Goal: Task Accomplishment & Management: Manage account settings

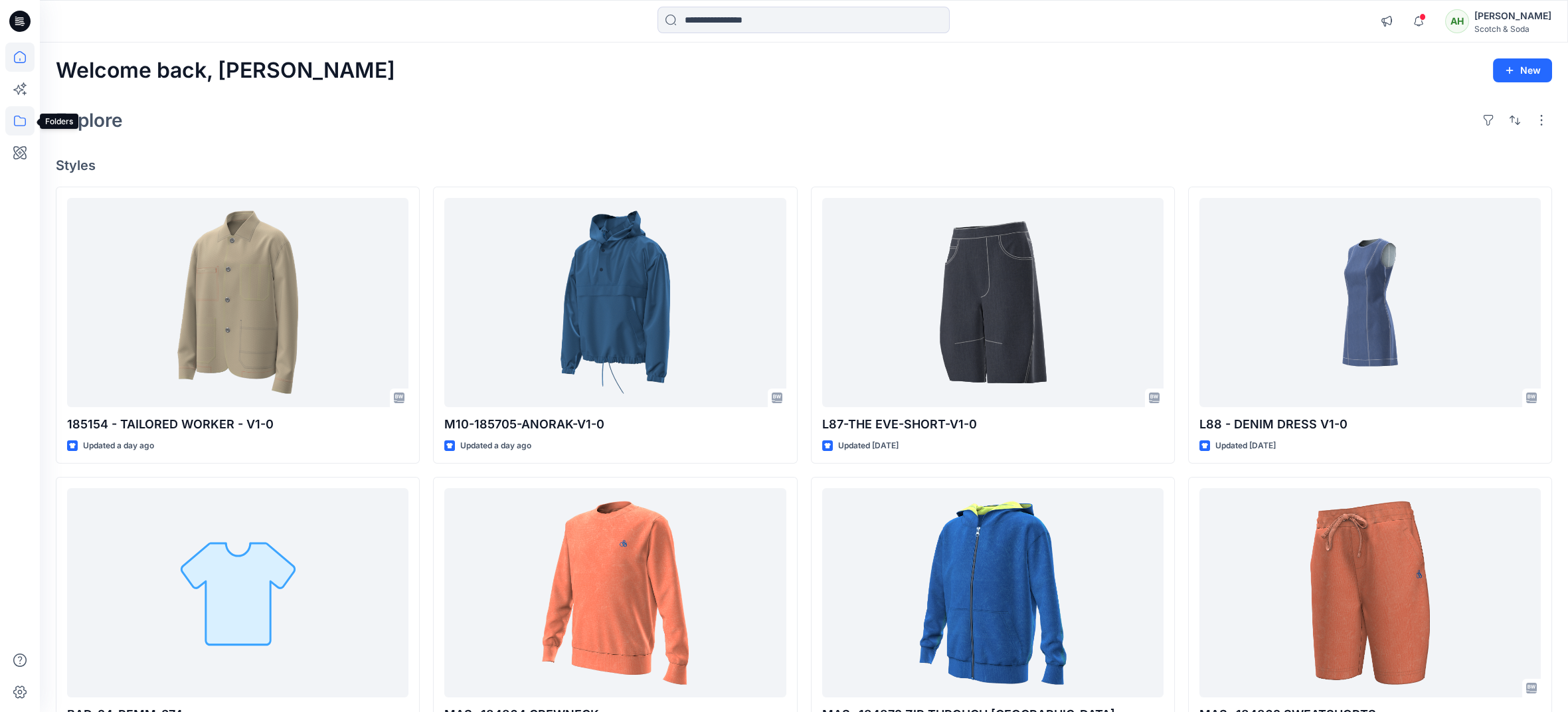
click at [24, 121] on icon at bounding box center [20, 121] width 29 height 29
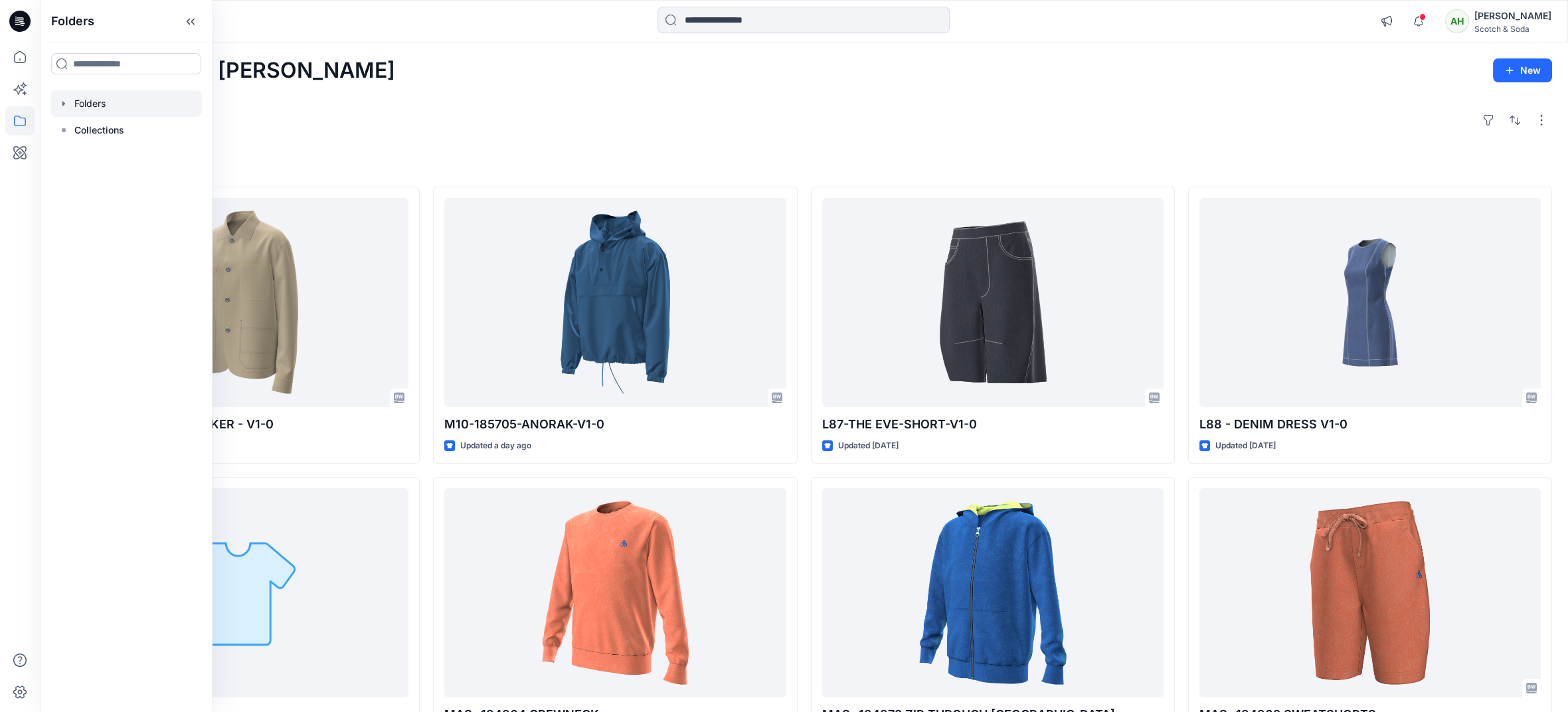
click at [76, 106] on div at bounding box center [126, 104] width 151 height 26
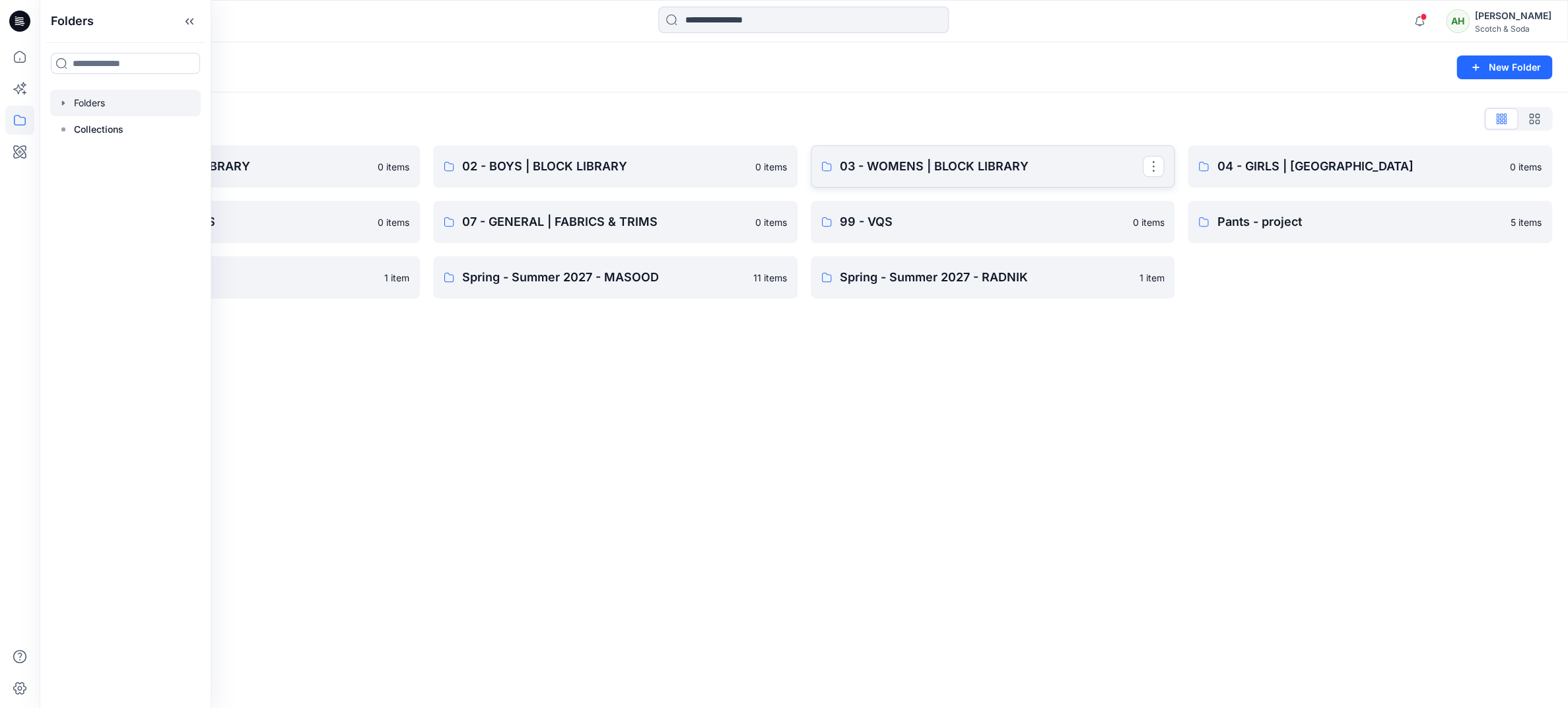
click at [940, 163] on p "03 - WOMENS | BLOCK LIBRARY" at bounding box center [991, 166] width 304 height 19
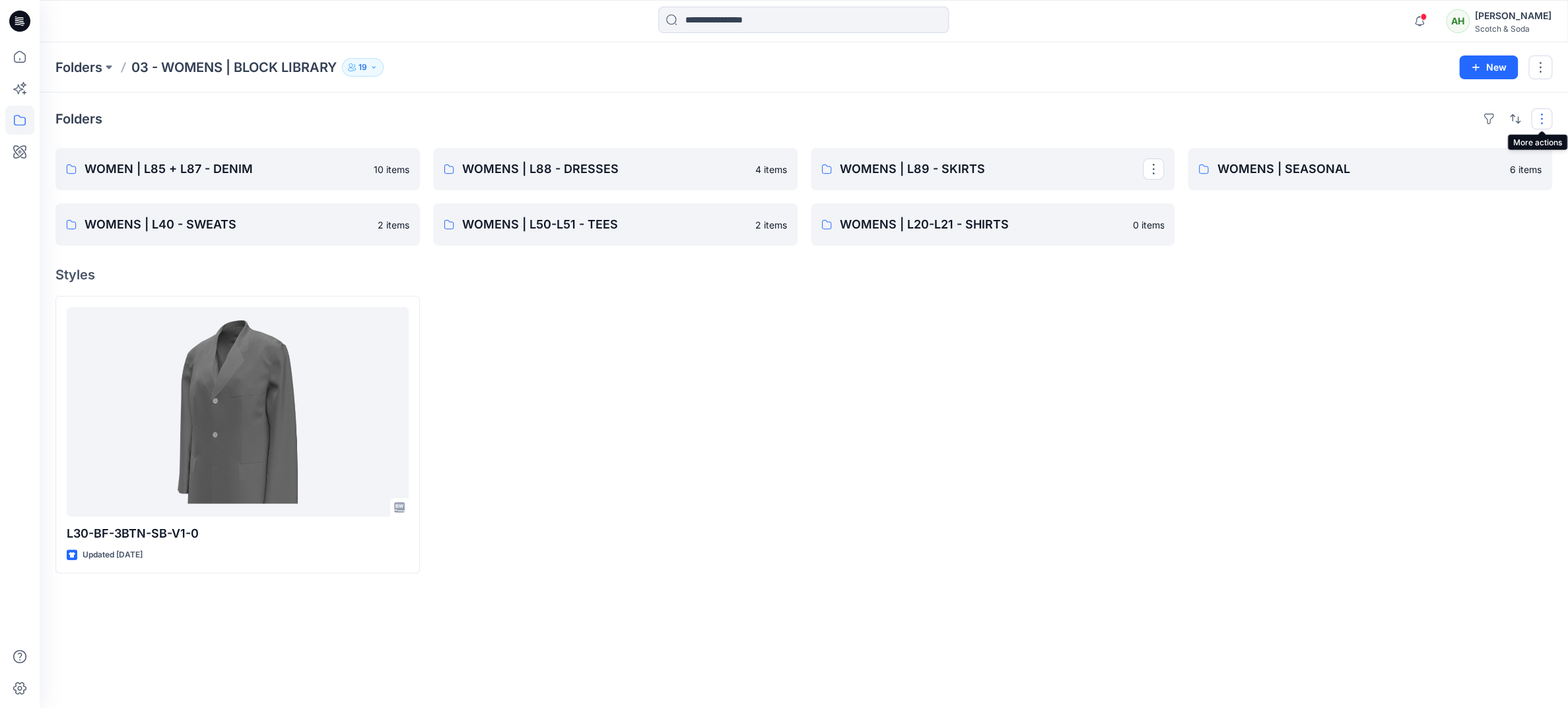
click at [1544, 118] on button "button" at bounding box center [1541, 119] width 21 height 21
drag, startPoint x: 1389, startPoint y: 325, endPoint x: 1406, endPoint y: 301, distance: 29.4
click at [1390, 323] on div at bounding box center [1370, 434] width 365 height 278
click at [1483, 68] on button "New" at bounding box center [1488, 67] width 59 height 23
click at [1435, 124] on p "New Folder" at bounding box center [1449, 126] width 49 height 14
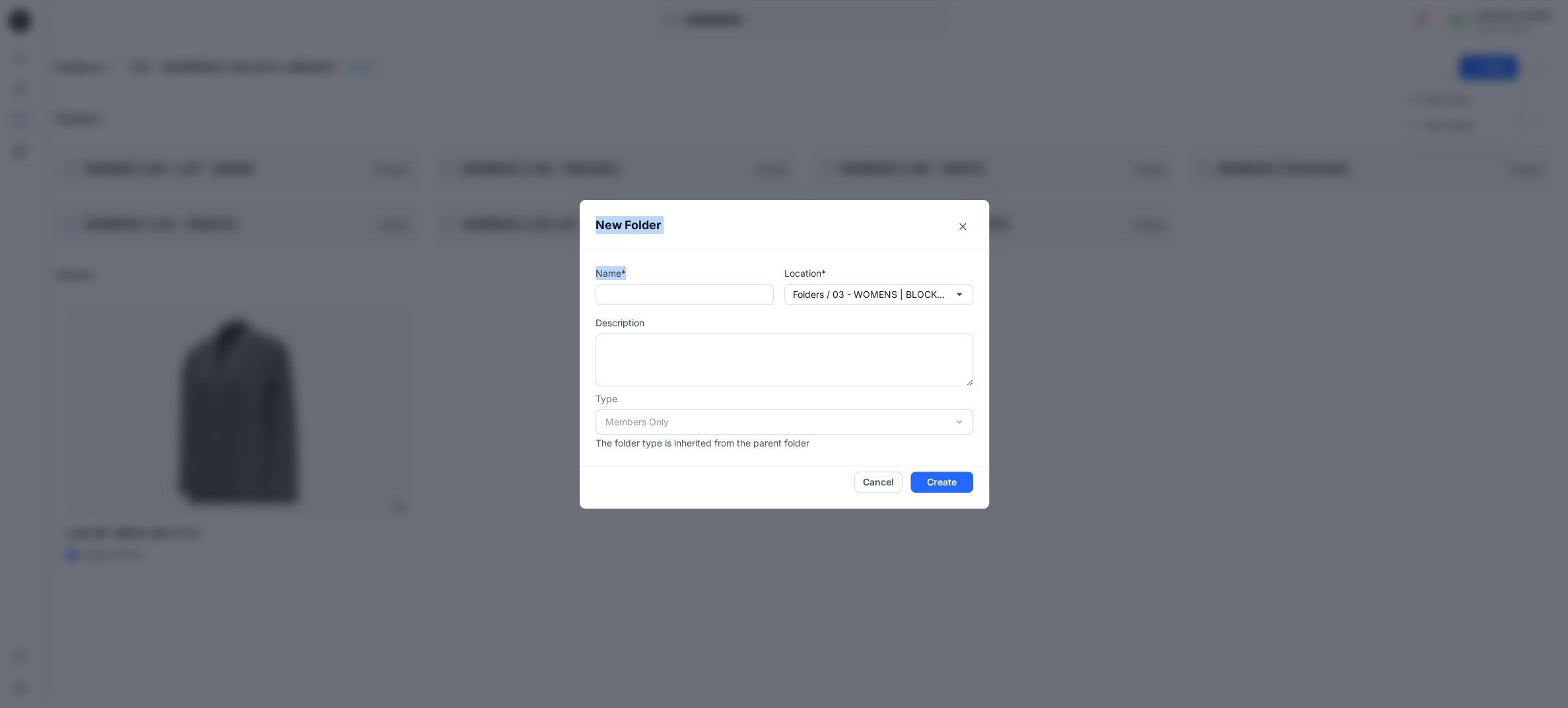
drag, startPoint x: 780, startPoint y: 216, endPoint x: 801, endPoint y: 249, distance: 39.1
click at [800, 249] on section "New Folder Name* Location* Folders / 03 - WOMENS | BLOCK LIBRARY Description Ty…" at bounding box center [784, 354] width 409 height 309
click at [811, 383] on textarea at bounding box center [784, 360] width 378 height 52
click at [889, 484] on button "Cancel" at bounding box center [878, 482] width 48 height 21
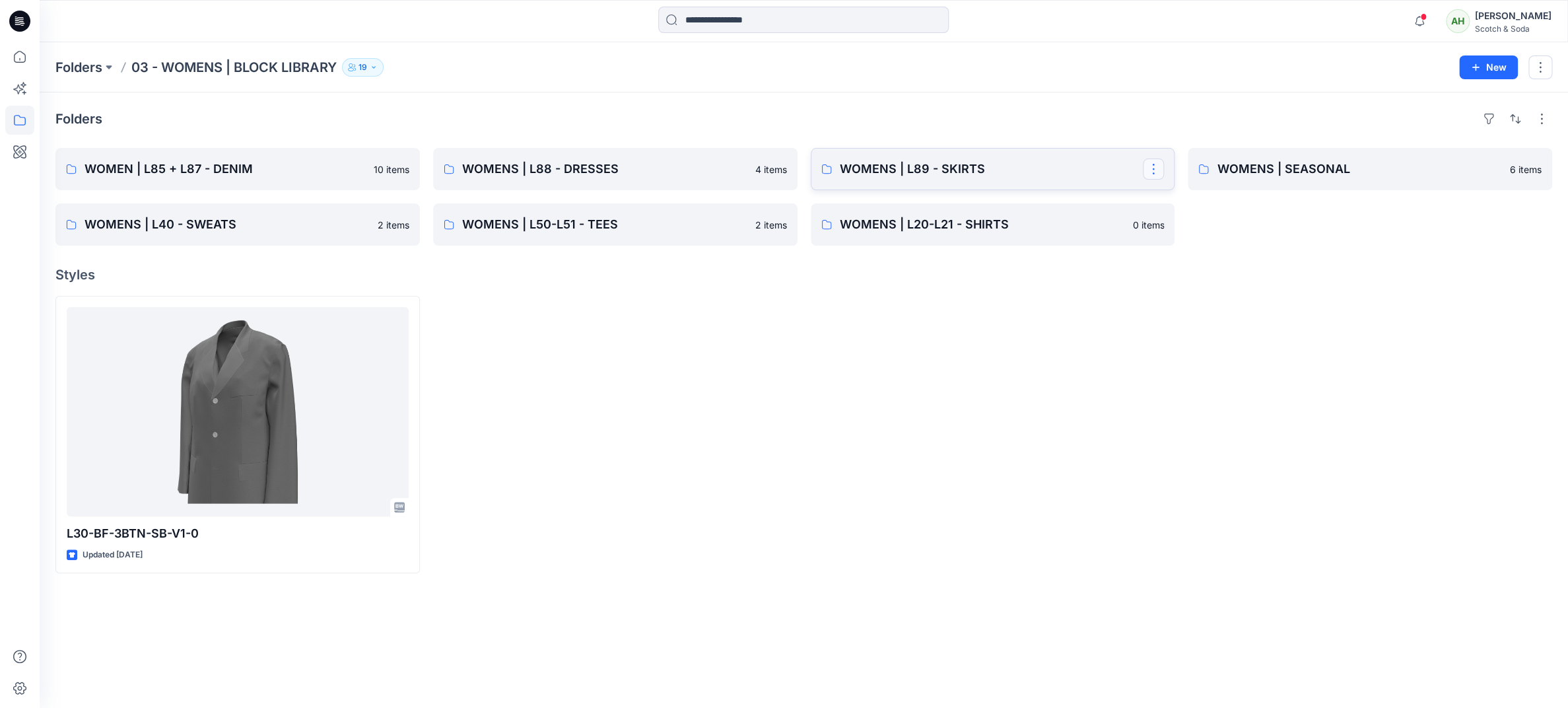
click at [1152, 169] on button "button" at bounding box center [1153, 169] width 21 height 21
click at [1179, 195] on p "Edit" at bounding box center [1177, 200] width 17 height 14
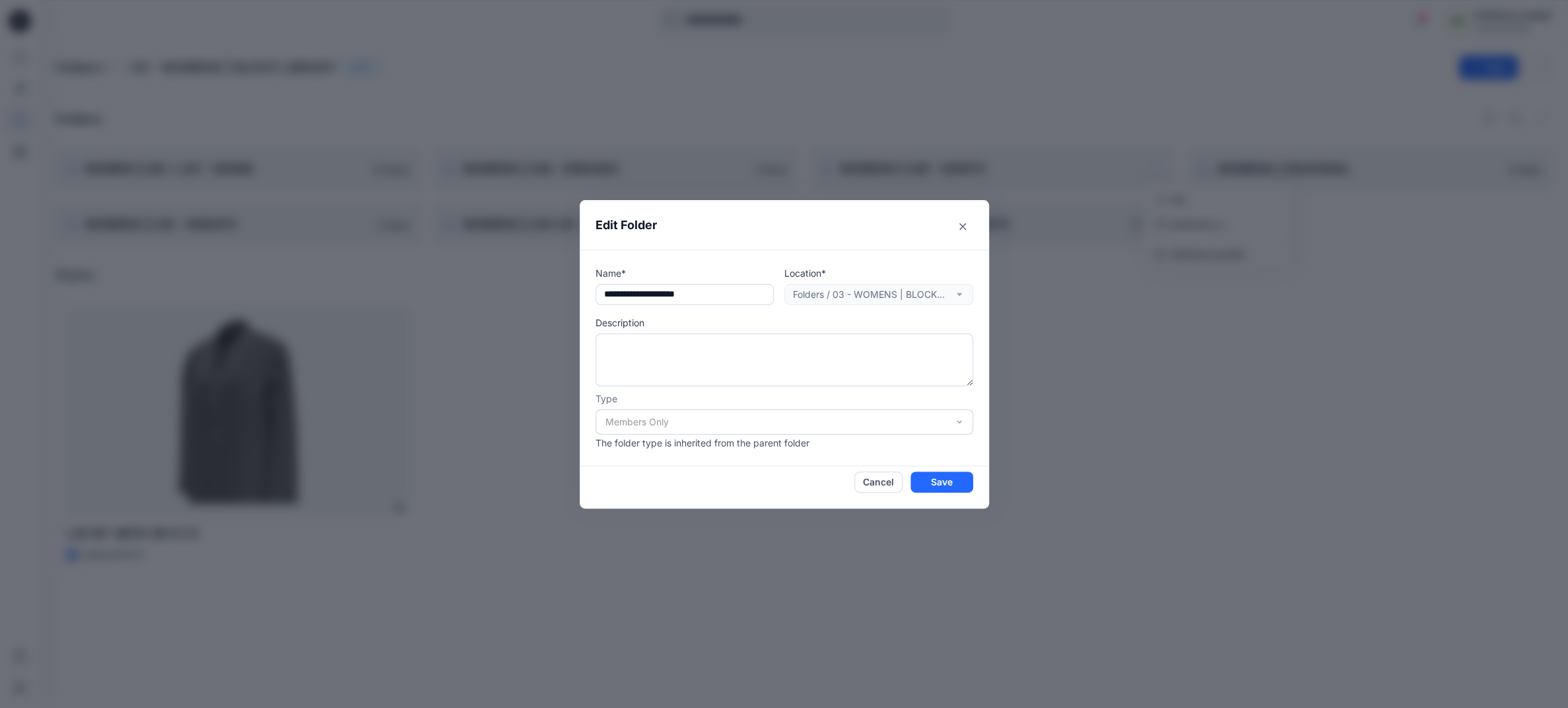
drag, startPoint x: 717, startPoint y: 295, endPoint x: 563, endPoint y: 293, distance: 154.0
click at [563, 293] on div "Edit Folder Name* Location* Folders / 03 - WOMENS | BLOCK LIBRARY Description T…" at bounding box center [784, 354] width 1568 height 708
type input "**********"
click at [893, 483] on button "Cancel" at bounding box center [878, 482] width 48 height 21
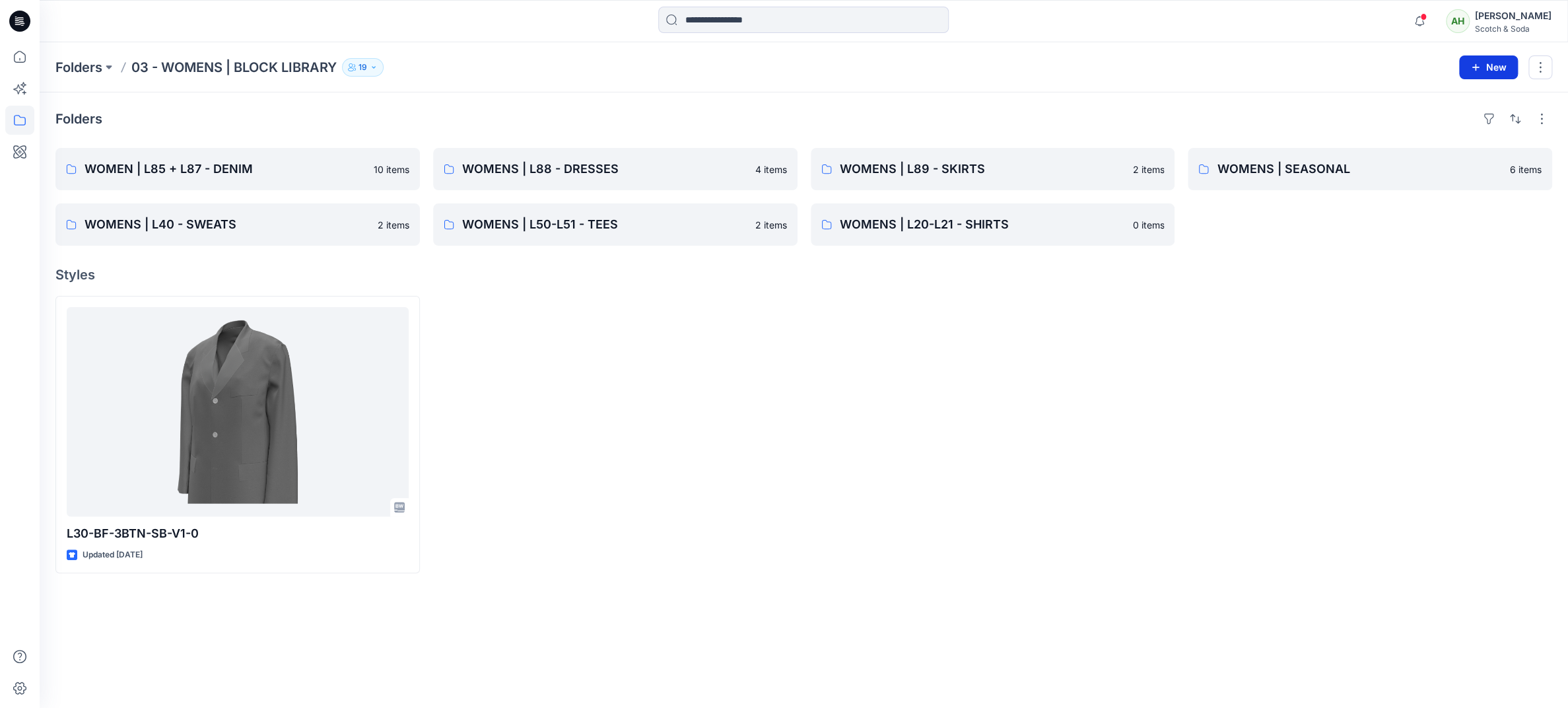
click at [1496, 64] on button "New" at bounding box center [1488, 67] width 59 height 23
click at [1443, 126] on p "New Folder" at bounding box center [1449, 126] width 49 height 14
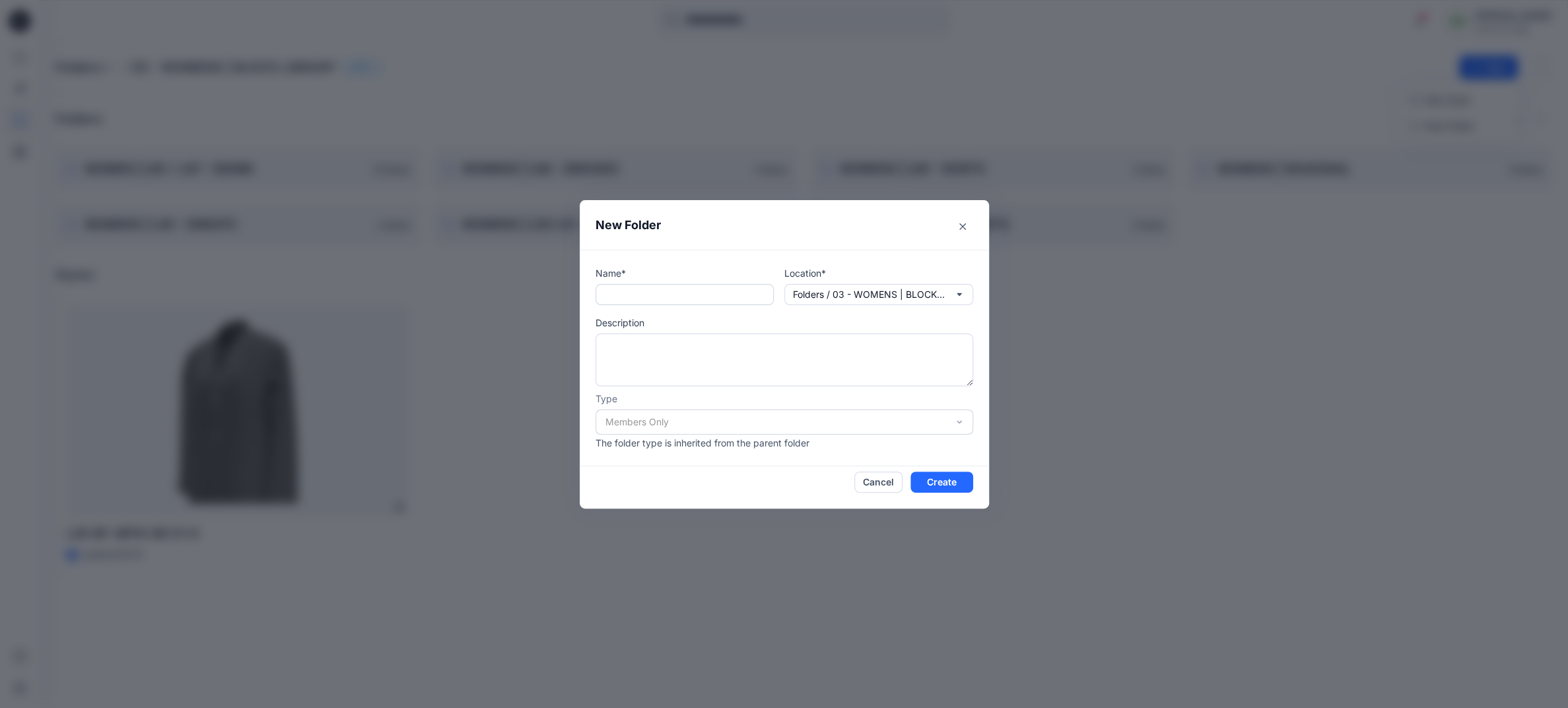
click at [657, 295] on input "text" at bounding box center [684, 294] width 178 height 21
paste input "**********"
type input "**********"
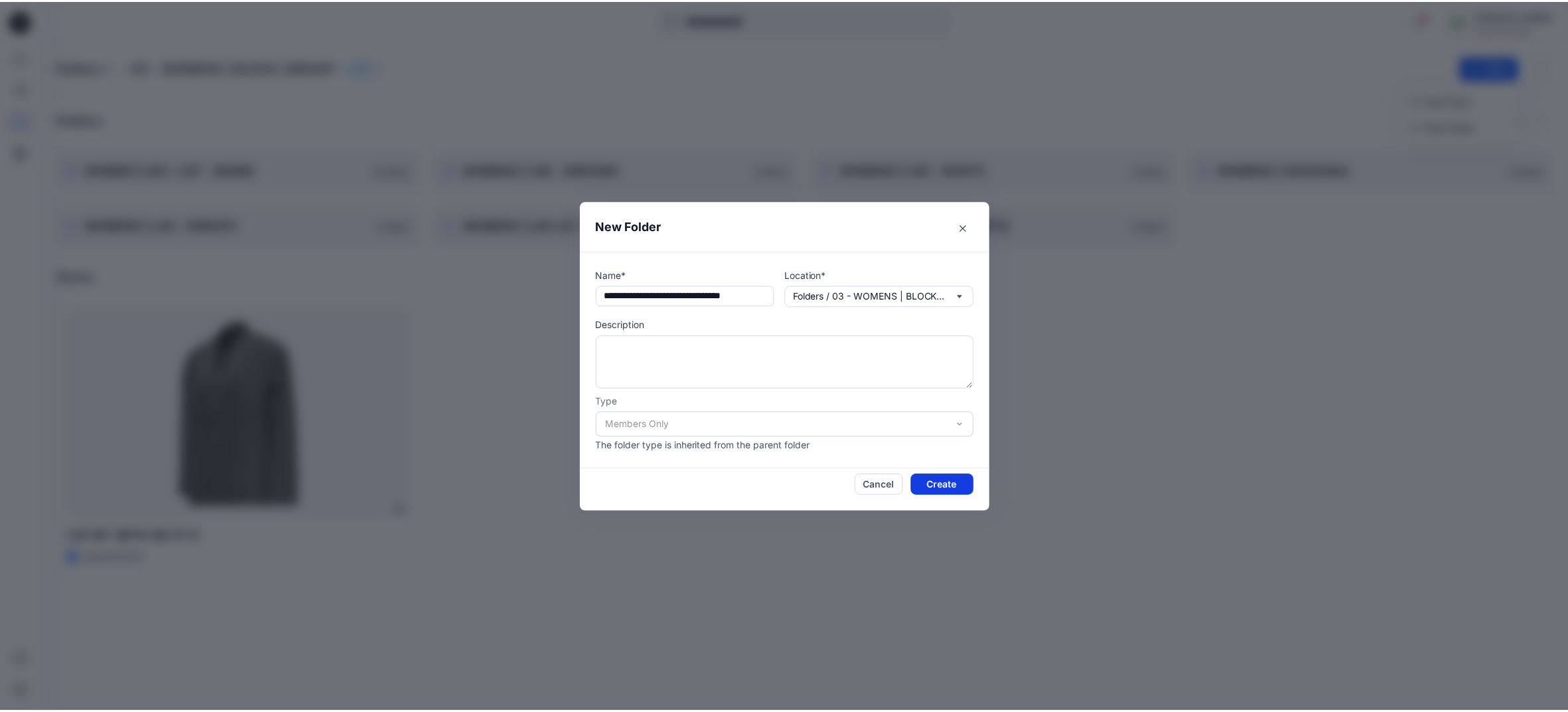
scroll to position [0, 0]
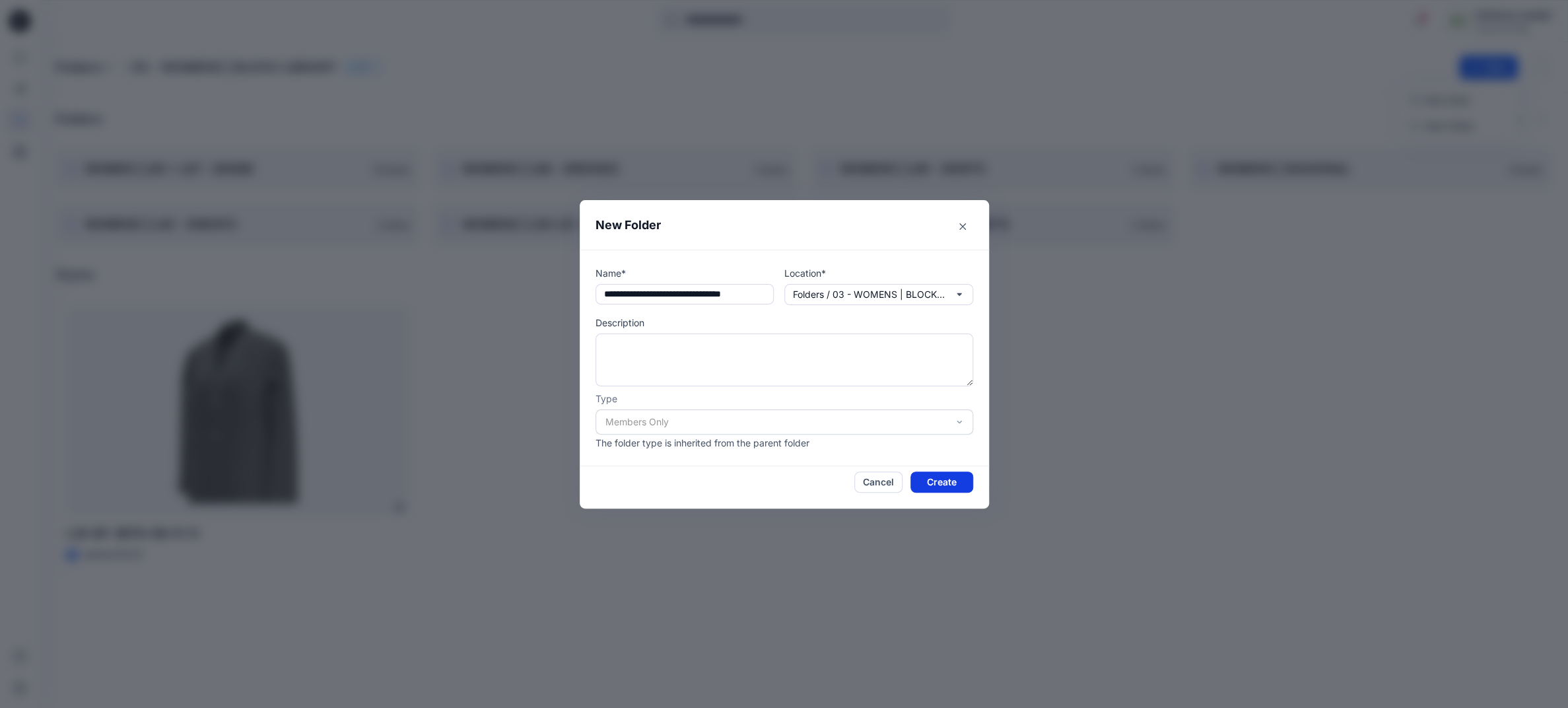
click at [955, 477] on button "Create" at bounding box center [941, 482] width 63 height 21
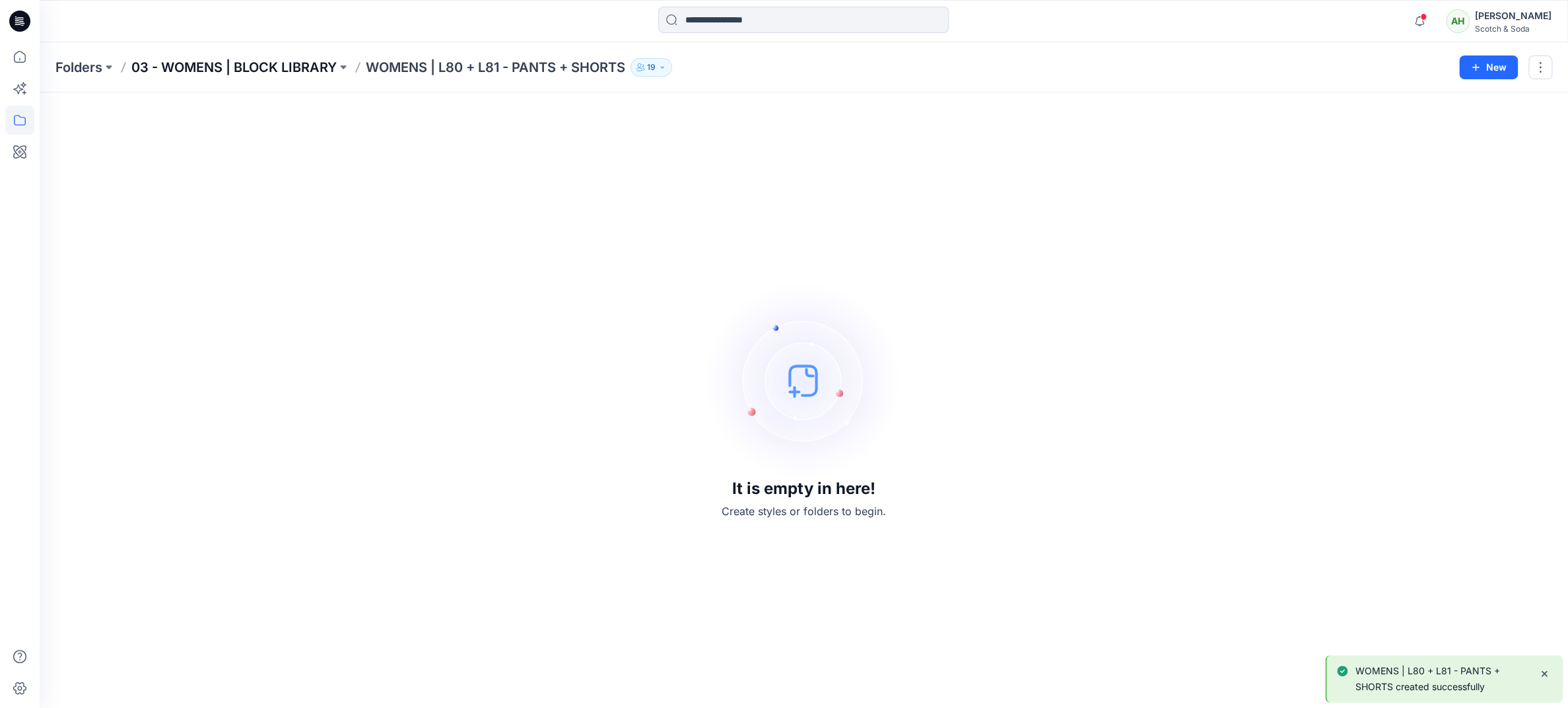
click at [298, 64] on p "03 - WOMENS | BLOCK LIBRARY" at bounding box center [233, 67] width 205 height 19
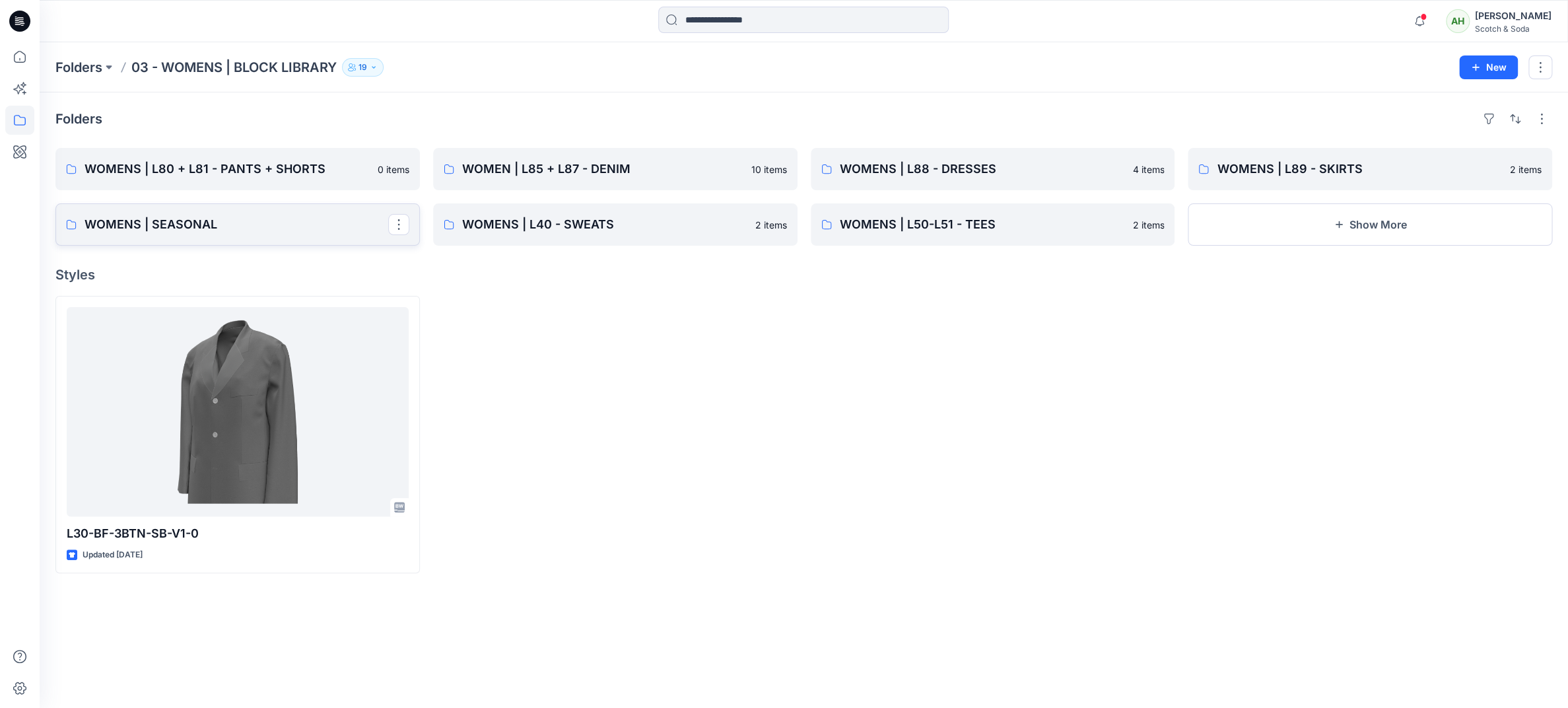
click at [316, 216] on p "WOMENS | SEASONAL" at bounding box center [236, 224] width 304 height 19
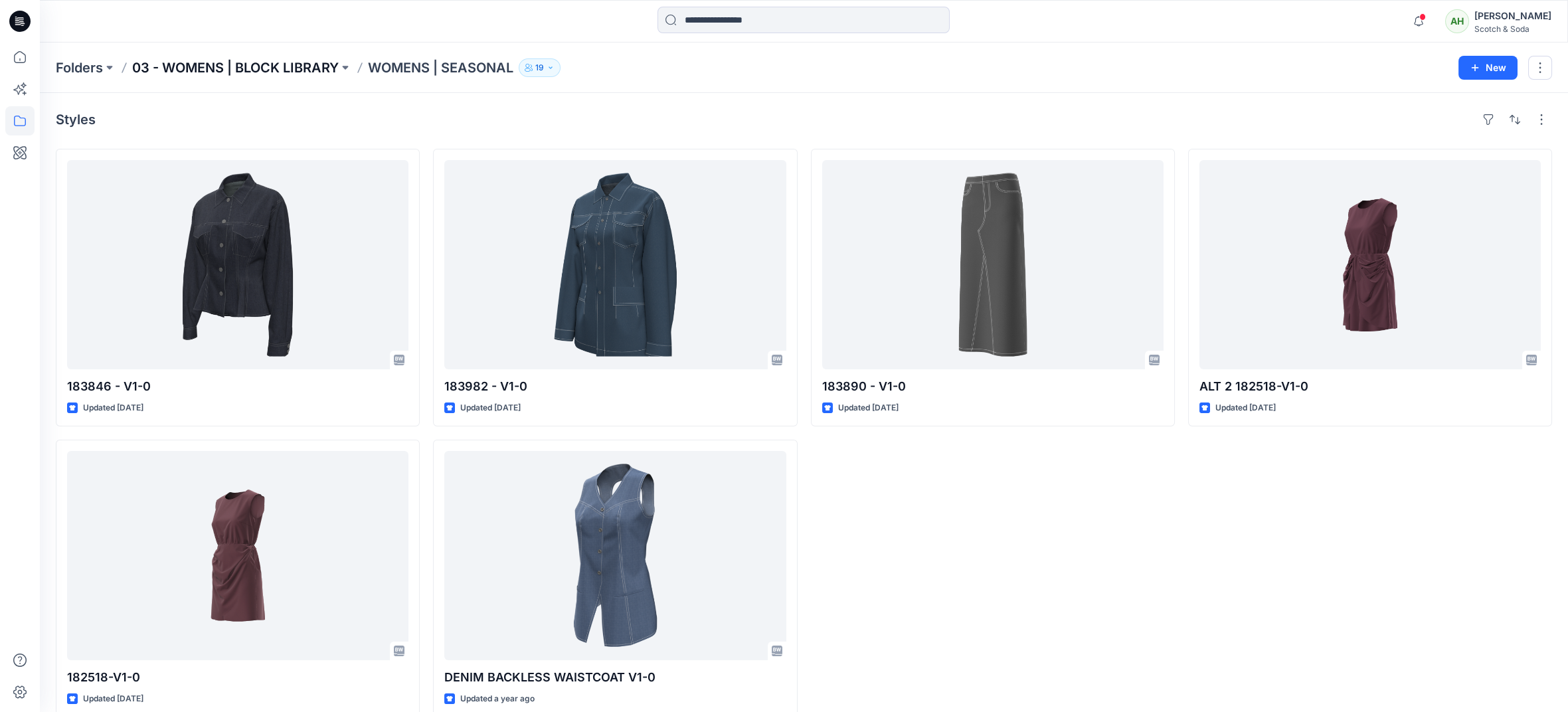
click at [293, 65] on p "03 - WOMENS | BLOCK LIBRARY" at bounding box center [235, 67] width 206 height 19
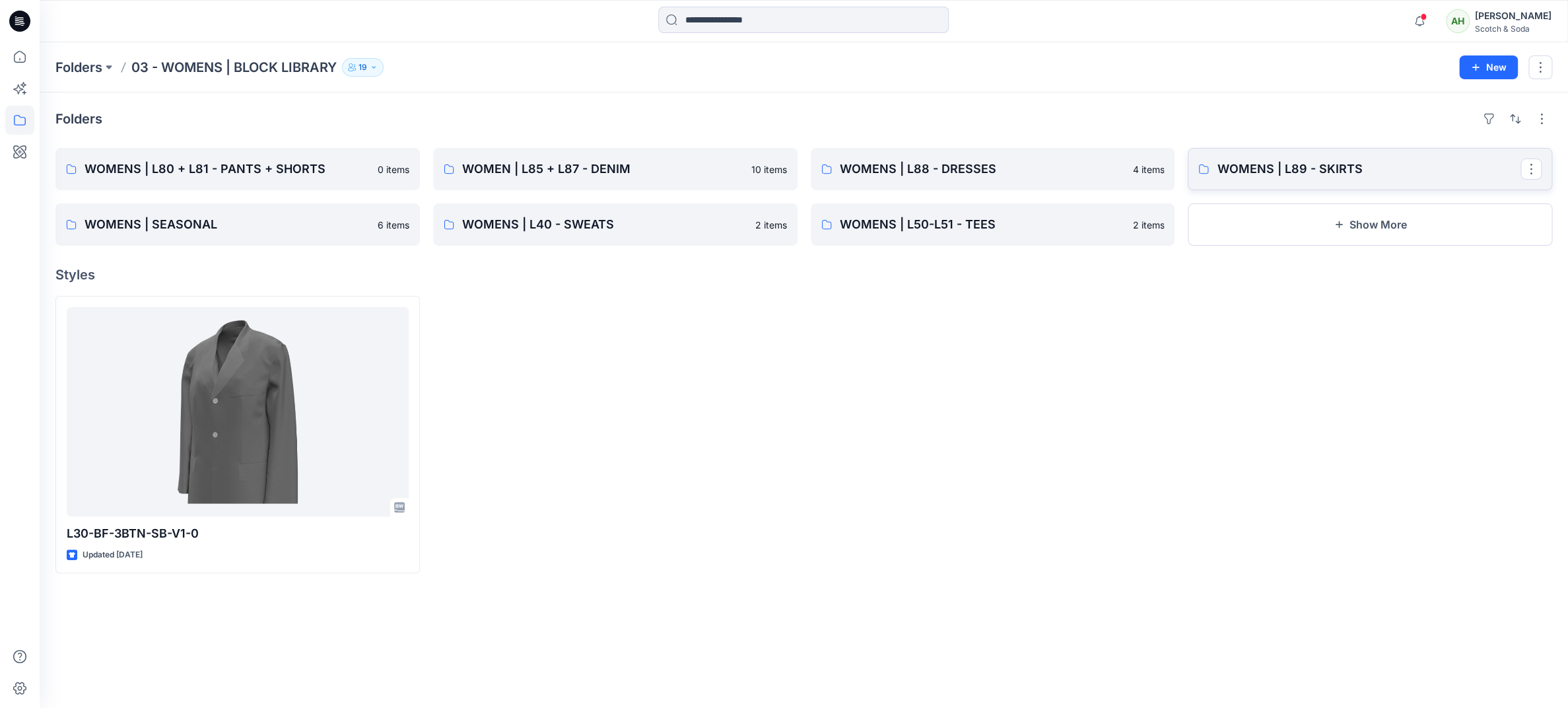
click at [1270, 178] on p "WOMENS | L89 - SKIRTS" at bounding box center [1368, 169] width 304 height 19
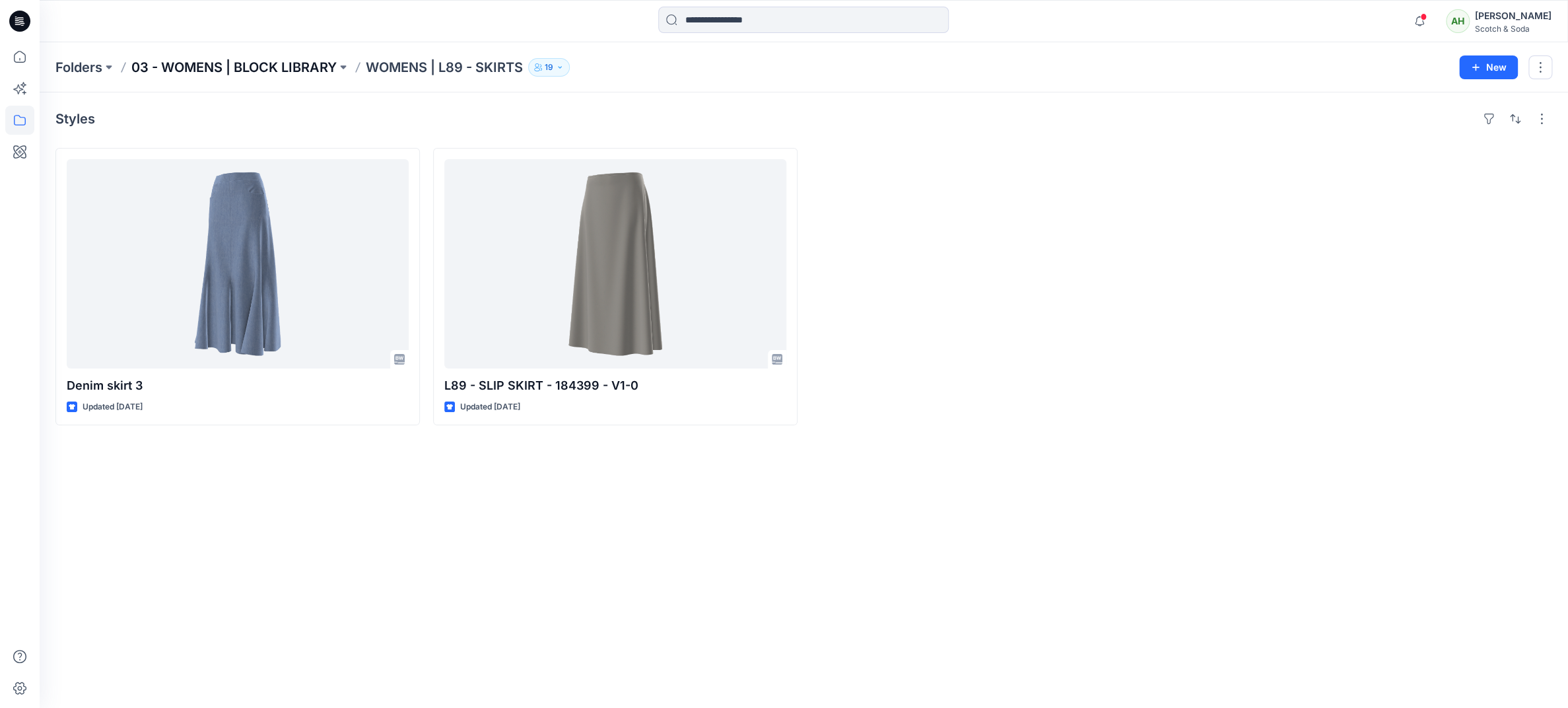
click at [285, 64] on p "03 - WOMENS | BLOCK LIBRARY" at bounding box center [233, 67] width 205 height 19
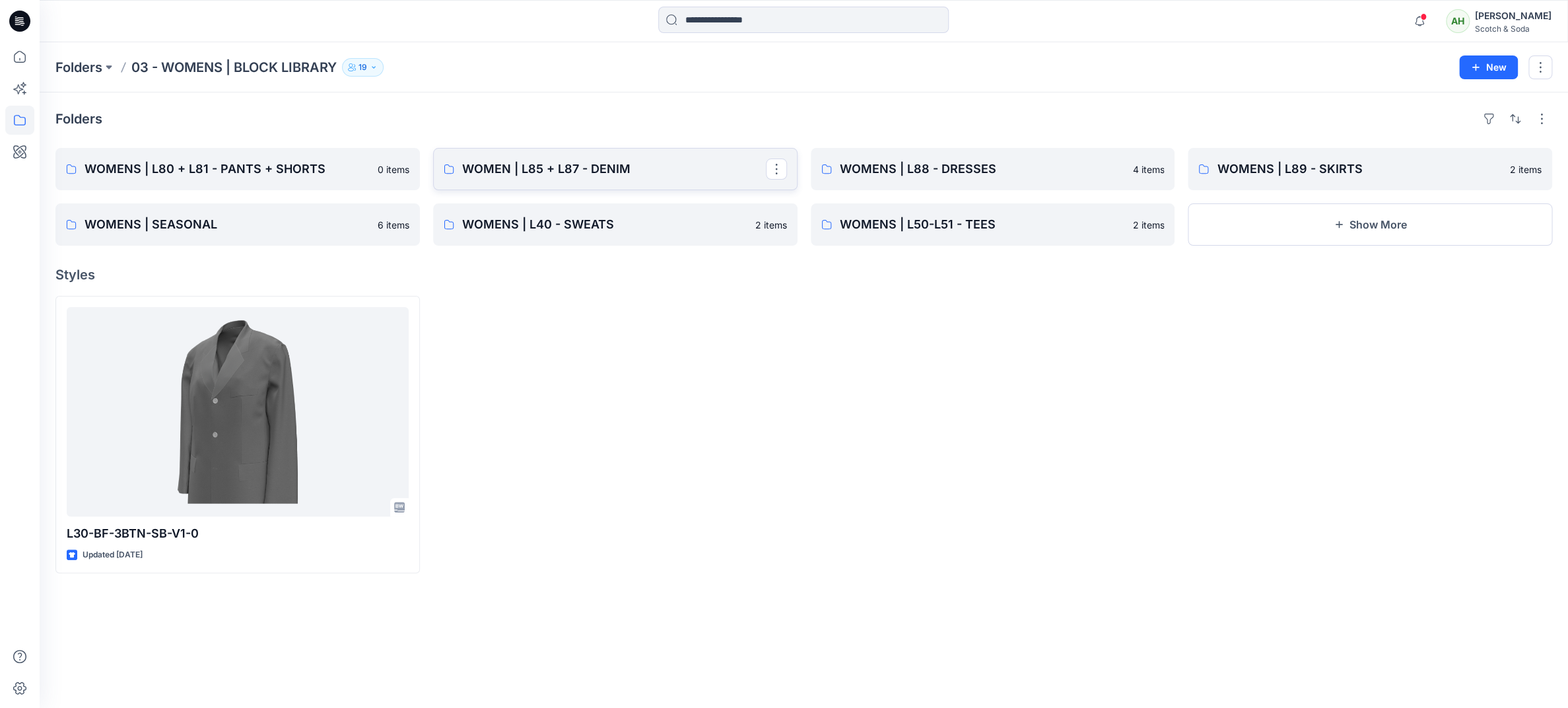
click at [548, 166] on p "WOMEN | L85 + L87 - DENIM" at bounding box center [614, 169] width 304 height 19
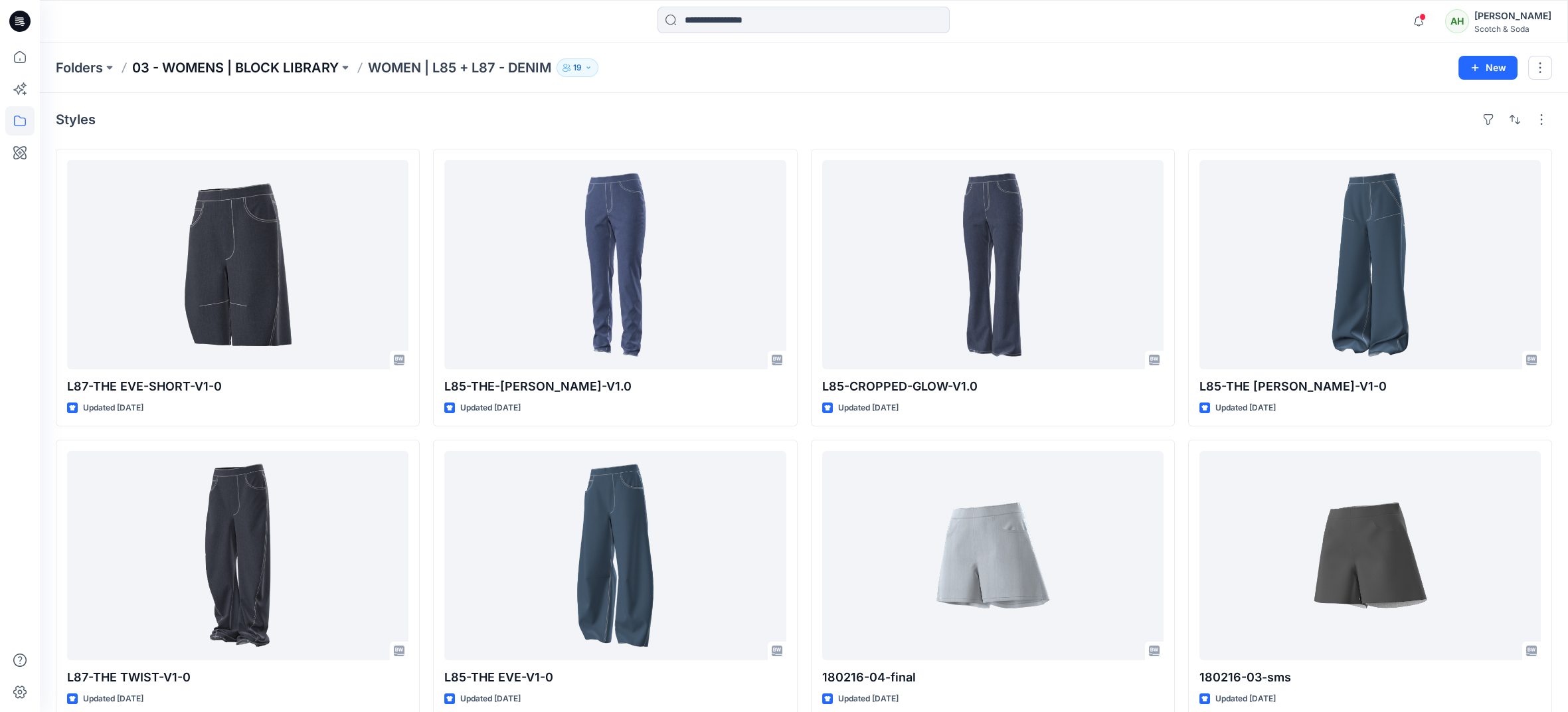
click at [296, 64] on p "03 - WOMENS | BLOCK LIBRARY" at bounding box center [235, 67] width 206 height 19
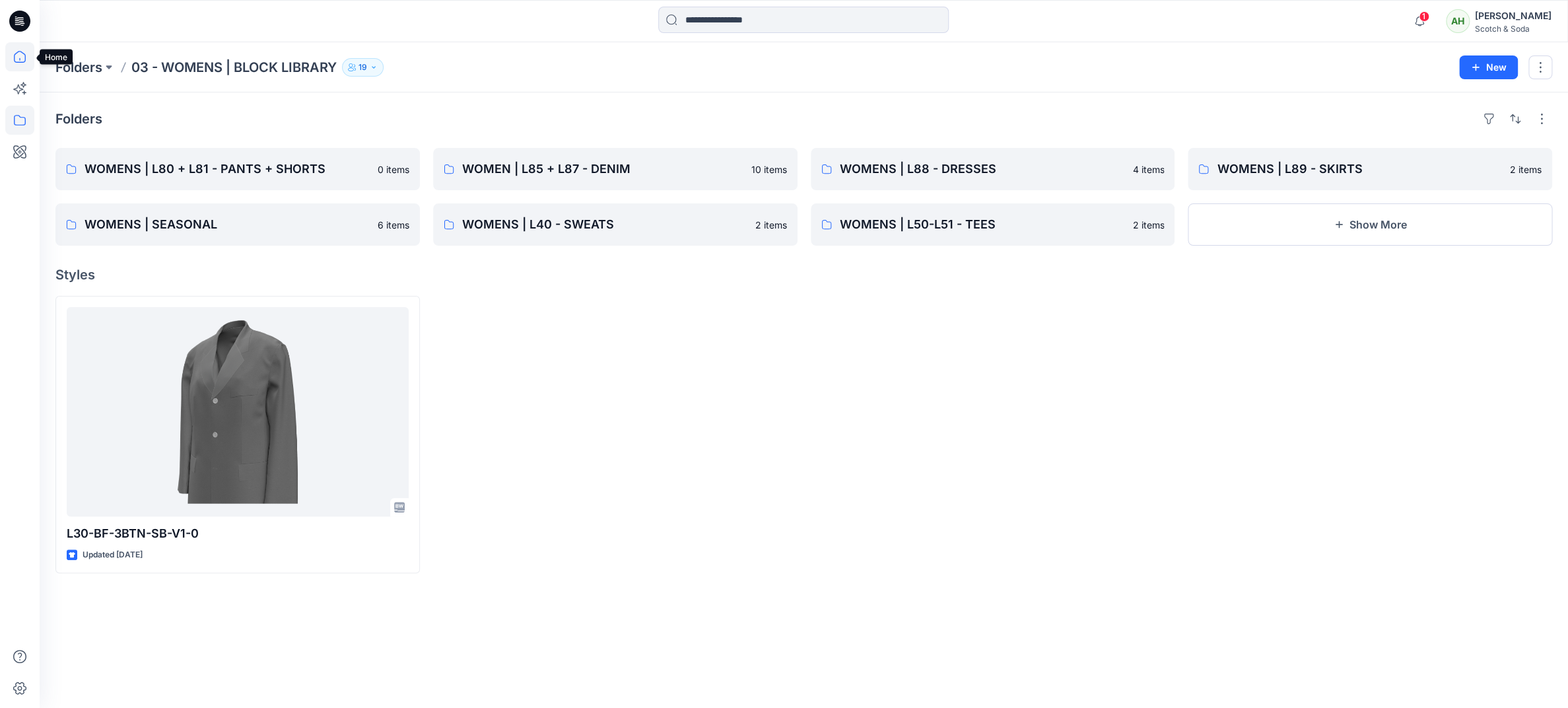
click at [19, 57] on icon at bounding box center [20, 57] width 29 height 29
